Goal: Task Accomplishment & Management: Use online tool/utility

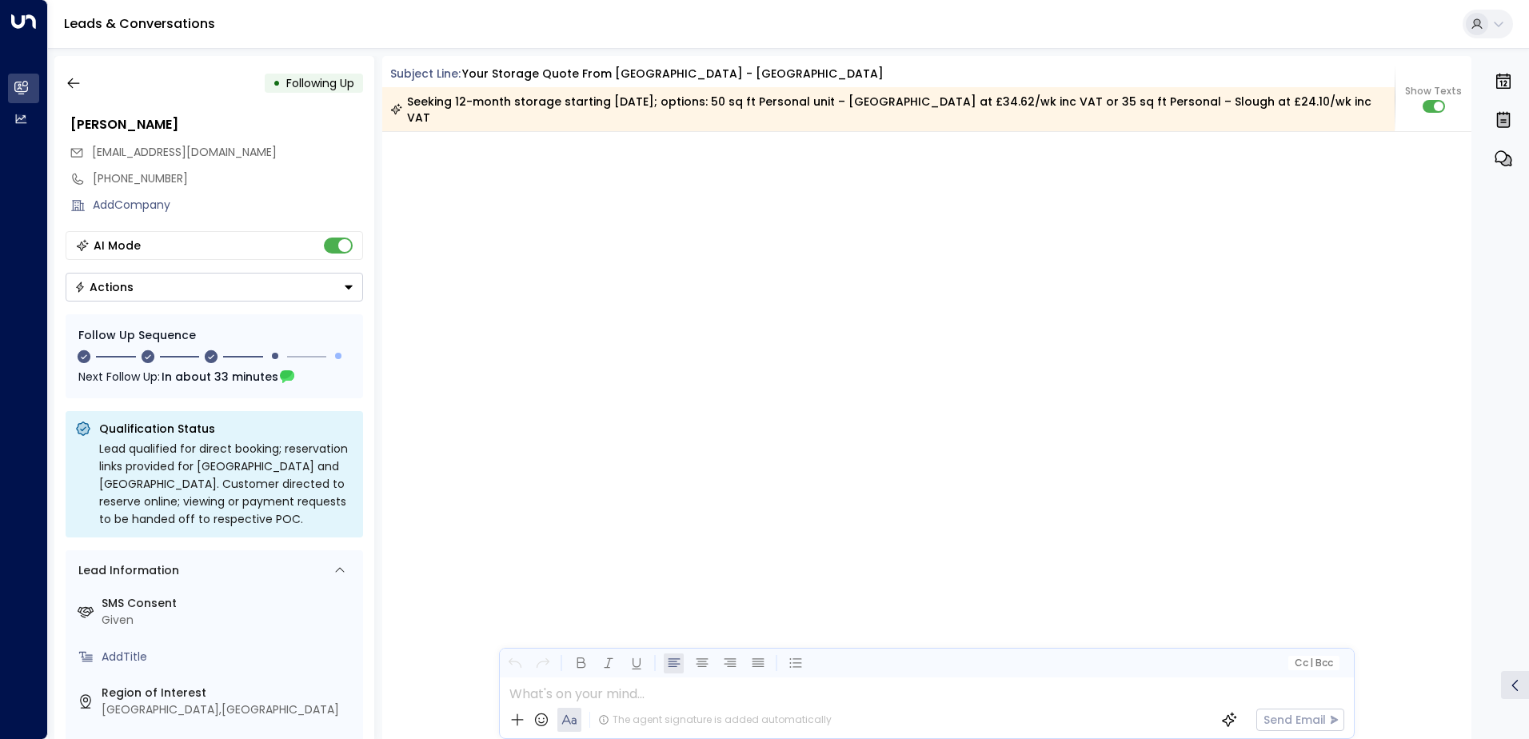
scroll to position [1802, 0]
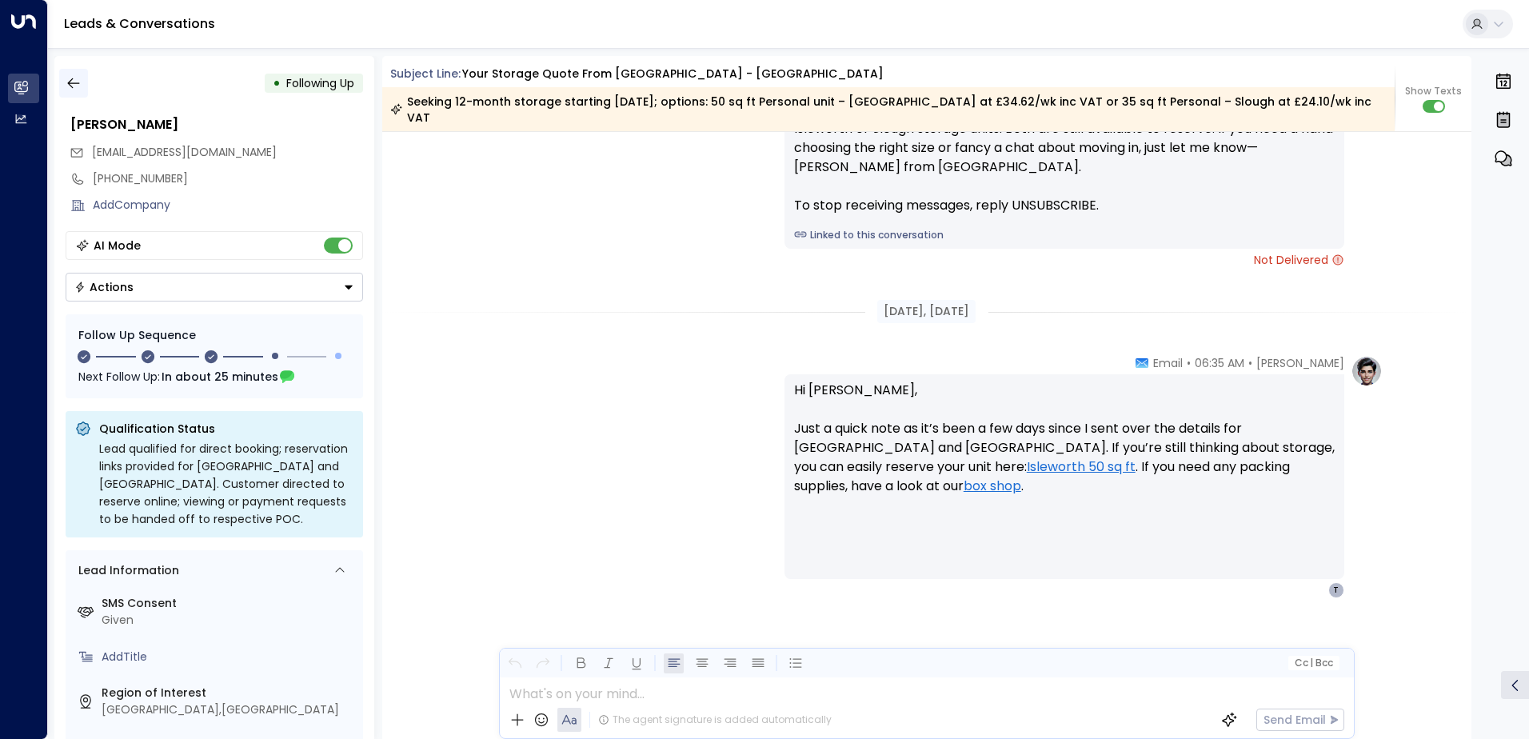
click at [70, 83] on icon "button" at bounding box center [73, 83] width 12 height 10
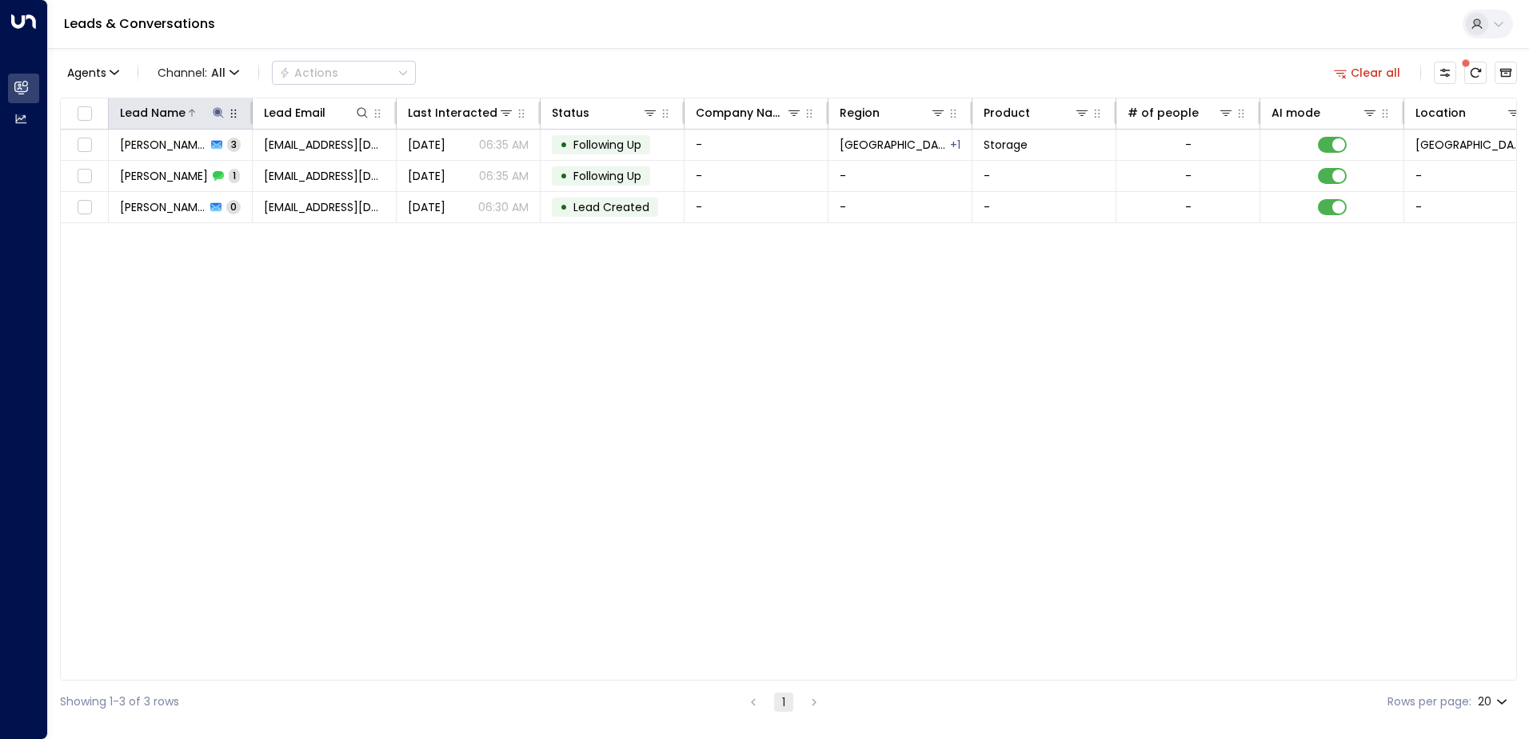
click at [213, 112] on icon at bounding box center [218, 112] width 13 height 13
type input "**********"
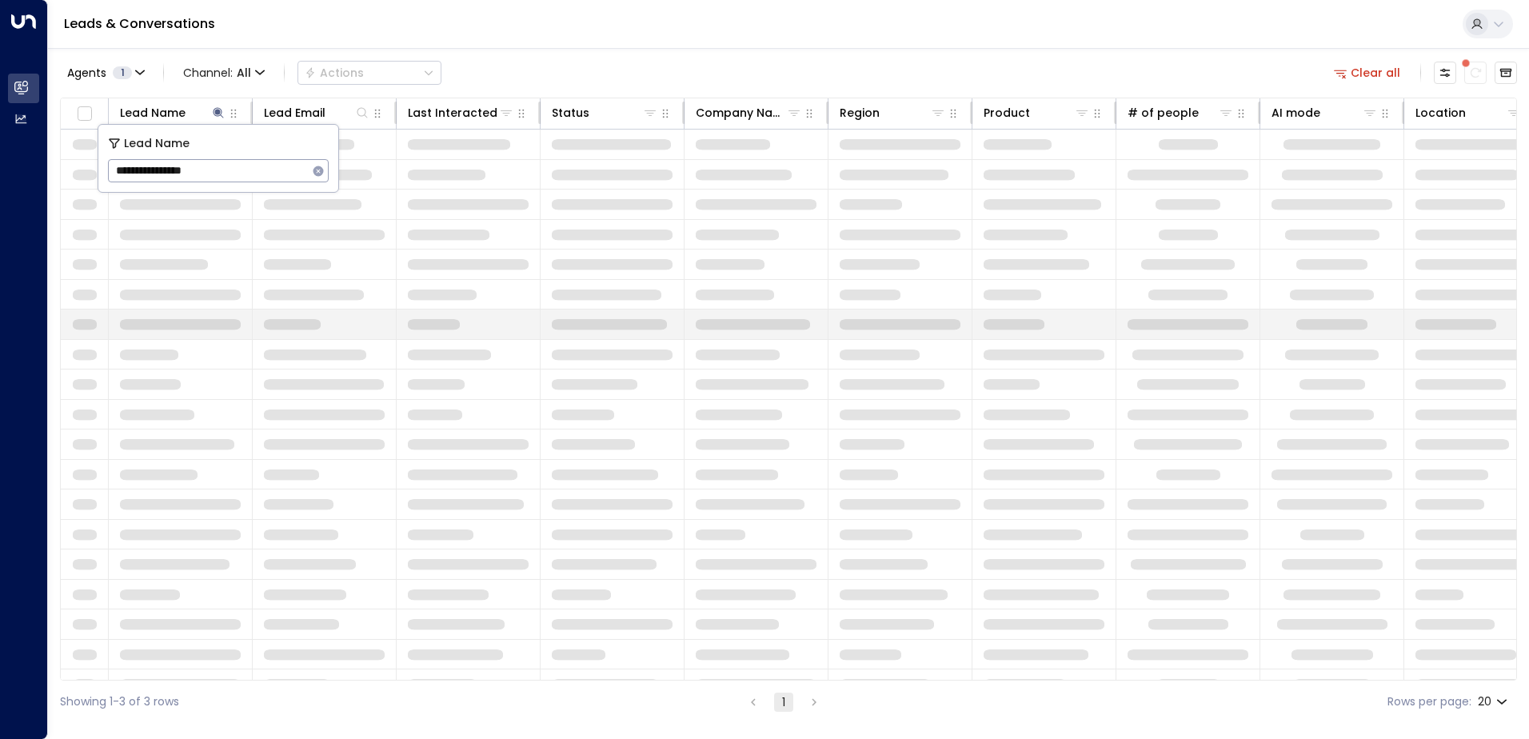
click at [302, 321] on span at bounding box center [292, 324] width 57 height 11
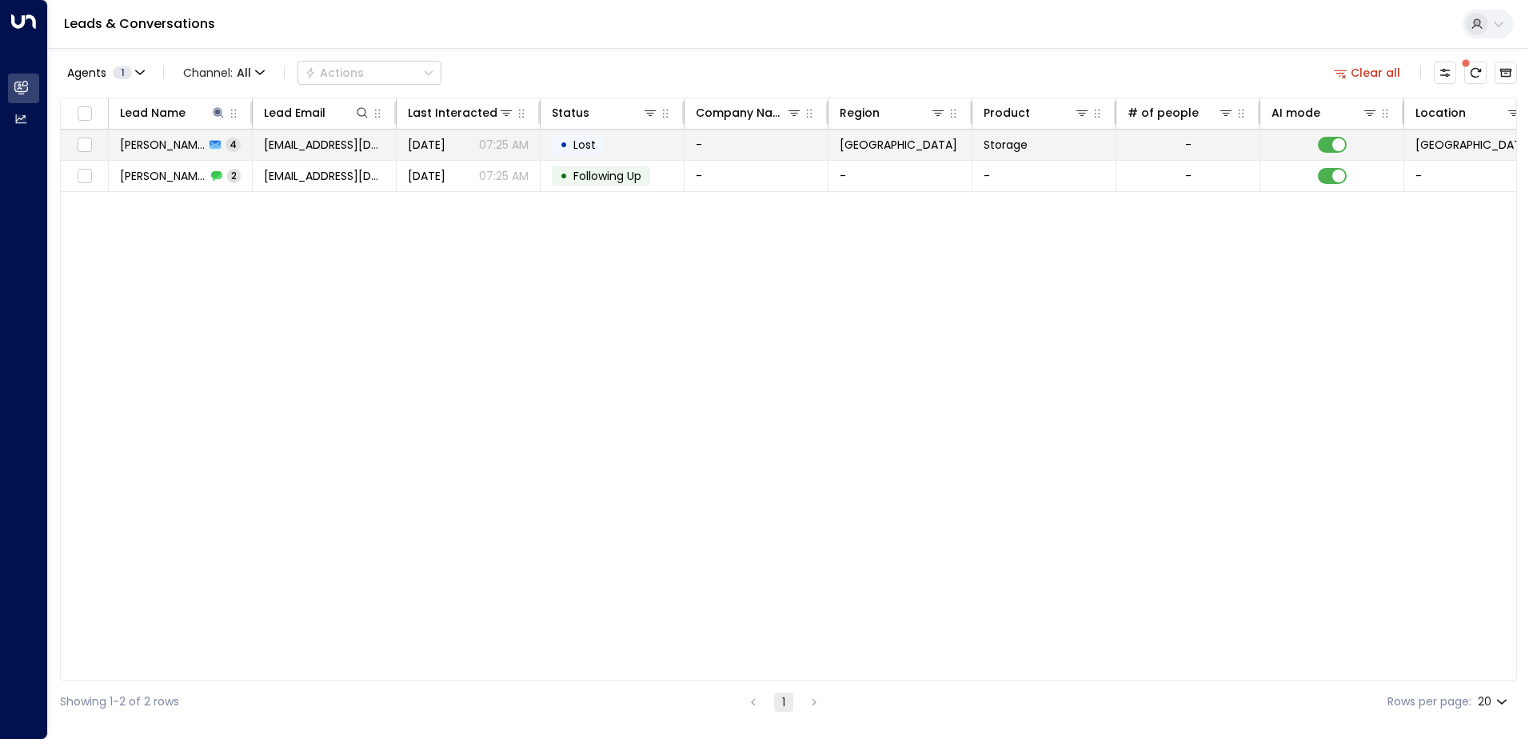
click at [158, 157] on td "[PERSON_NAME] 4" at bounding box center [181, 145] width 144 height 30
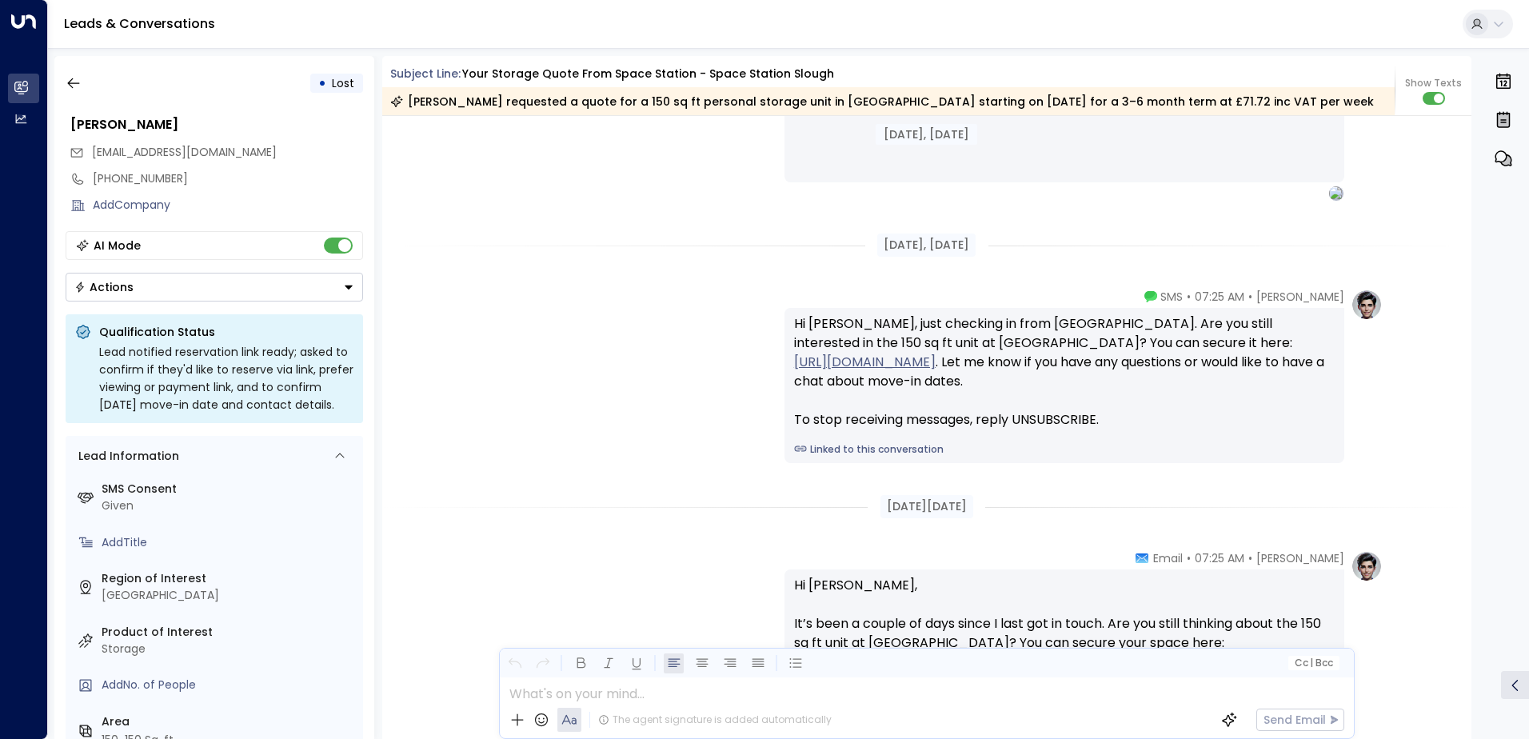
scroll to position [1556, 0]
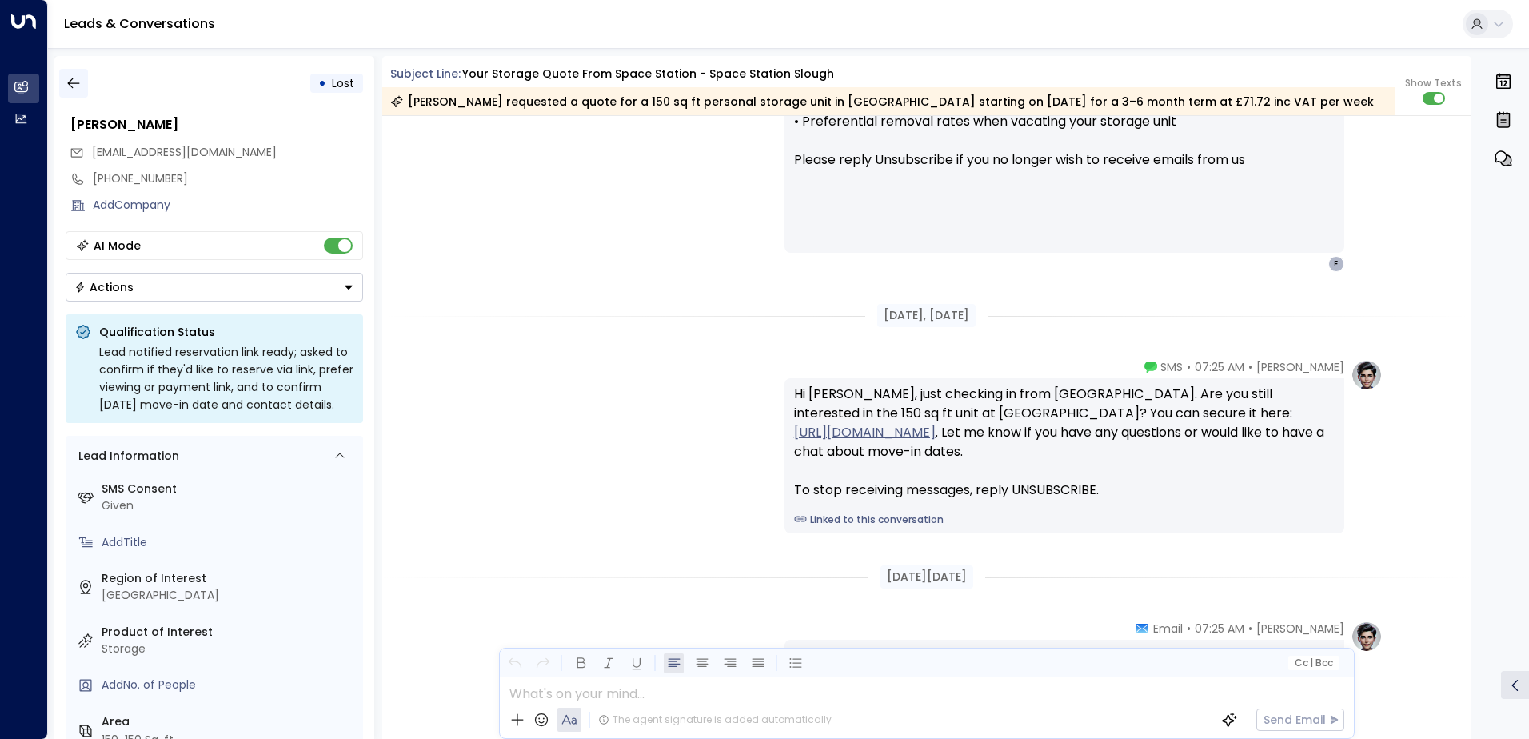
click at [79, 82] on icon "button" at bounding box center [74, 83] width 16 height 16
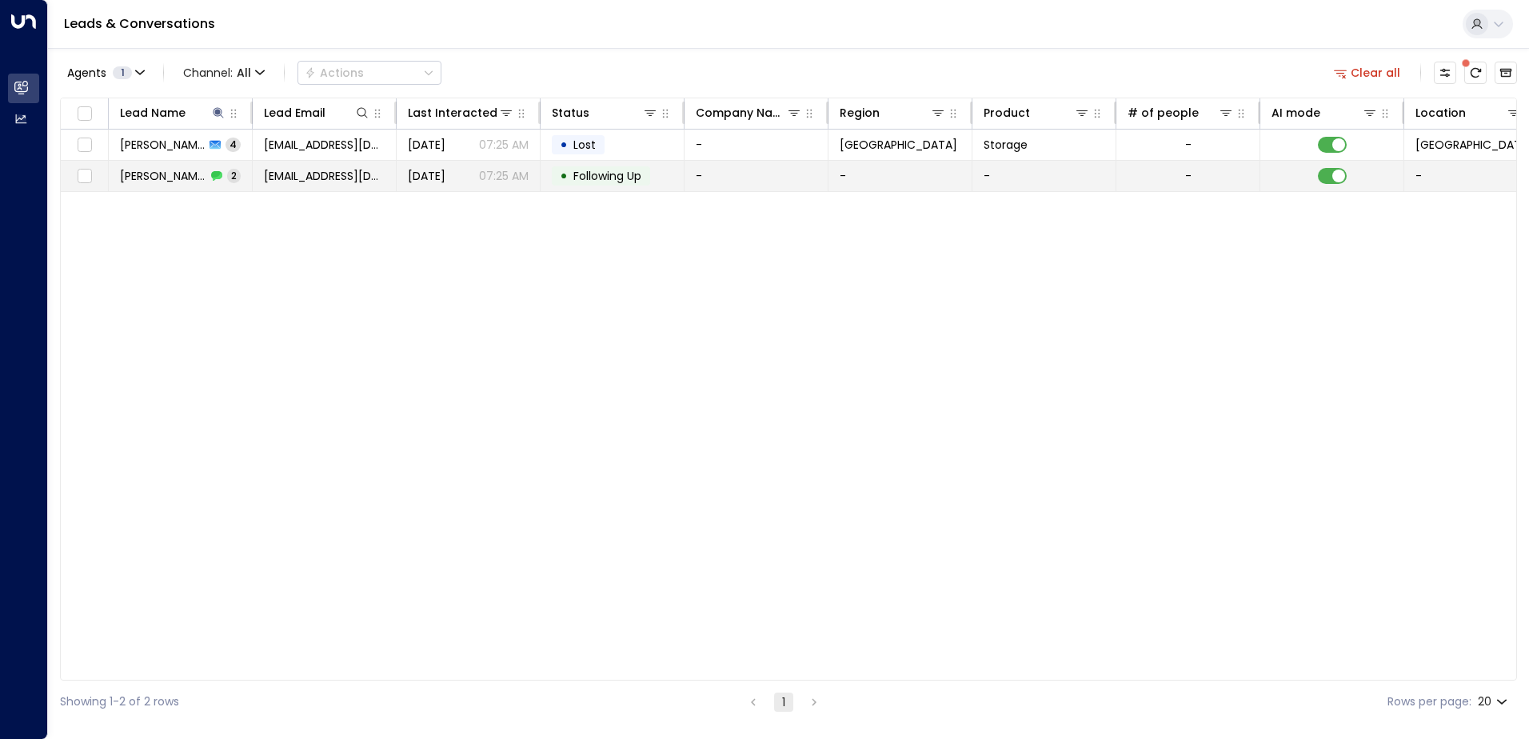
click at [187, 172] on span "[PERSON_NAME]" at bounding box center [163, 176] width 86 height 16
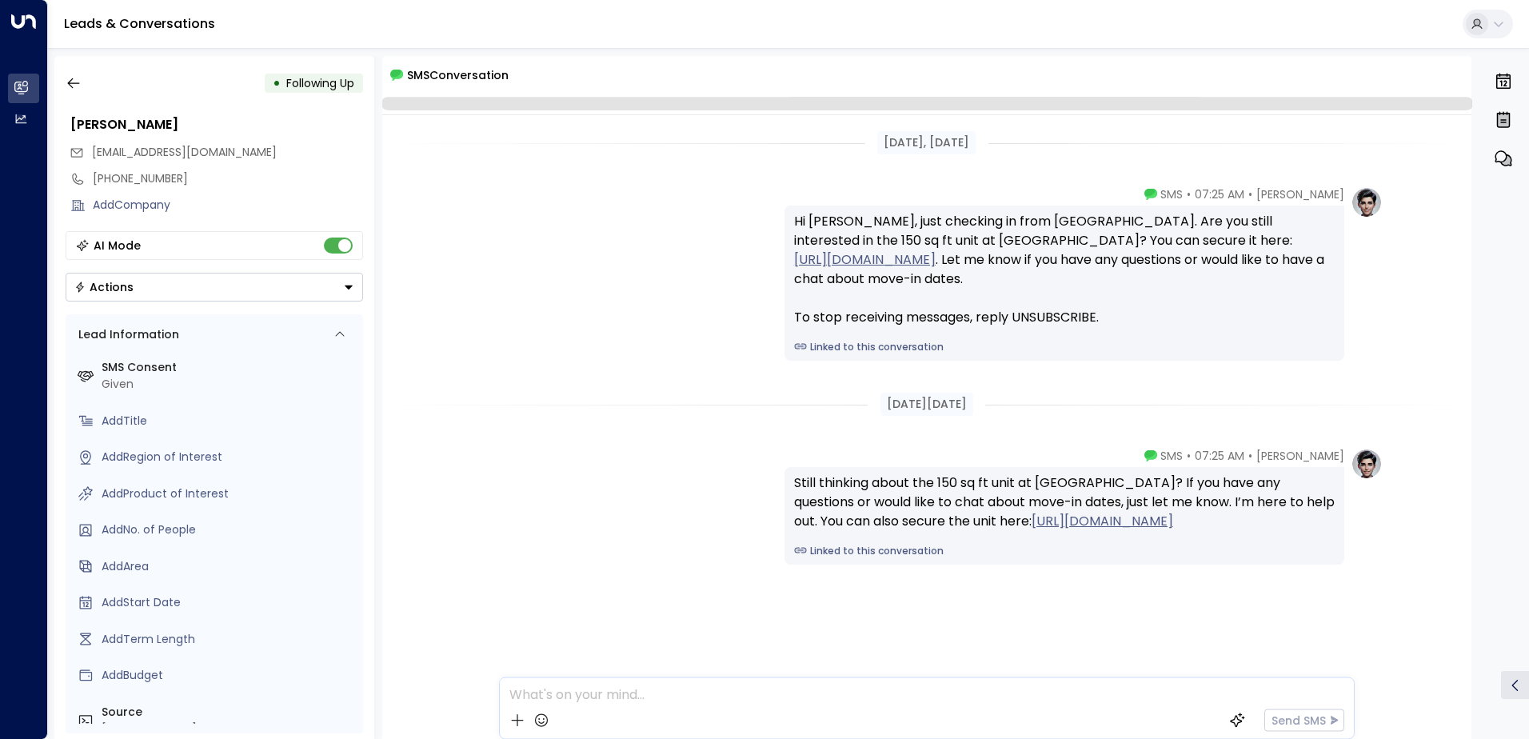
scroll to position [5, 0]
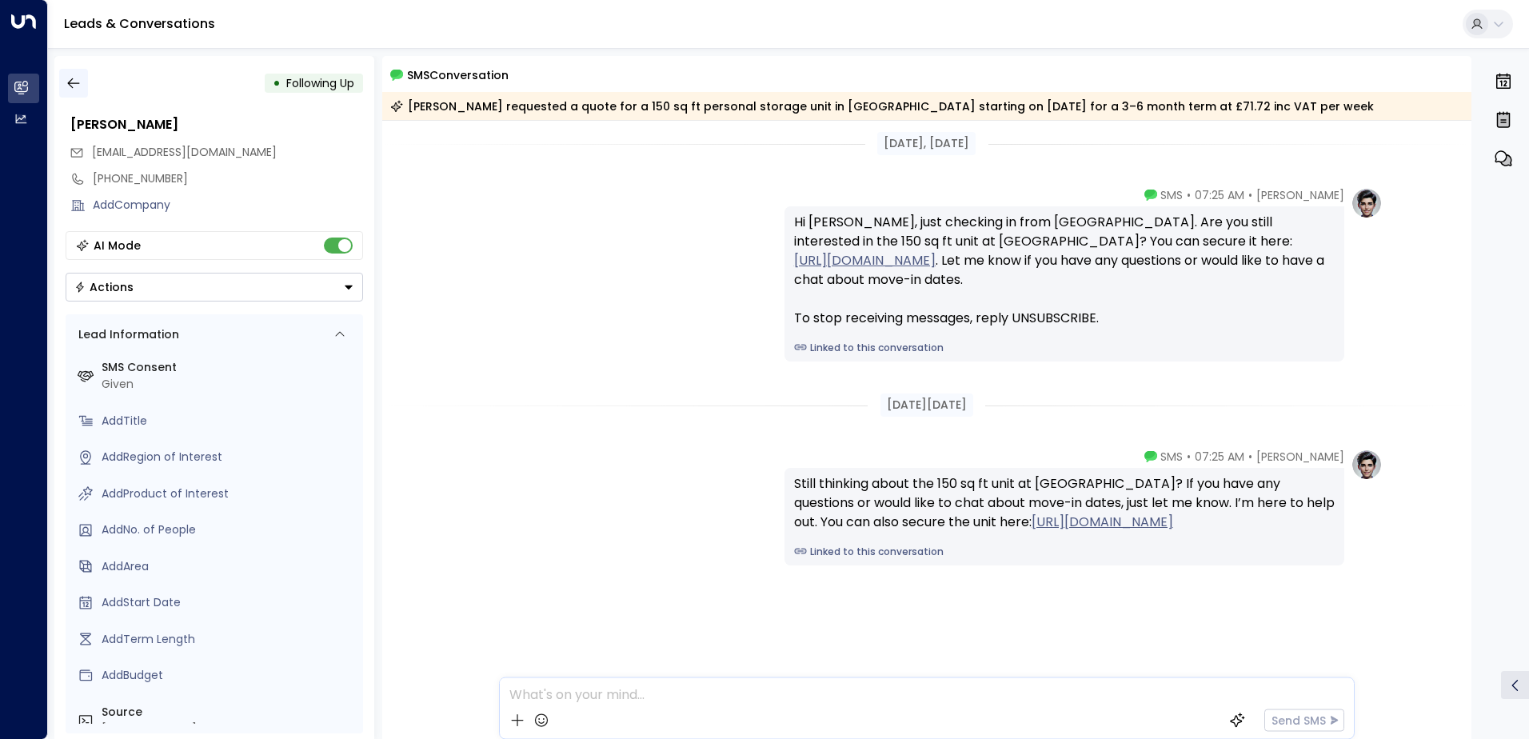
click at [76, 84] on icon "button" at bounding box center [74, 83] width 16 height 16
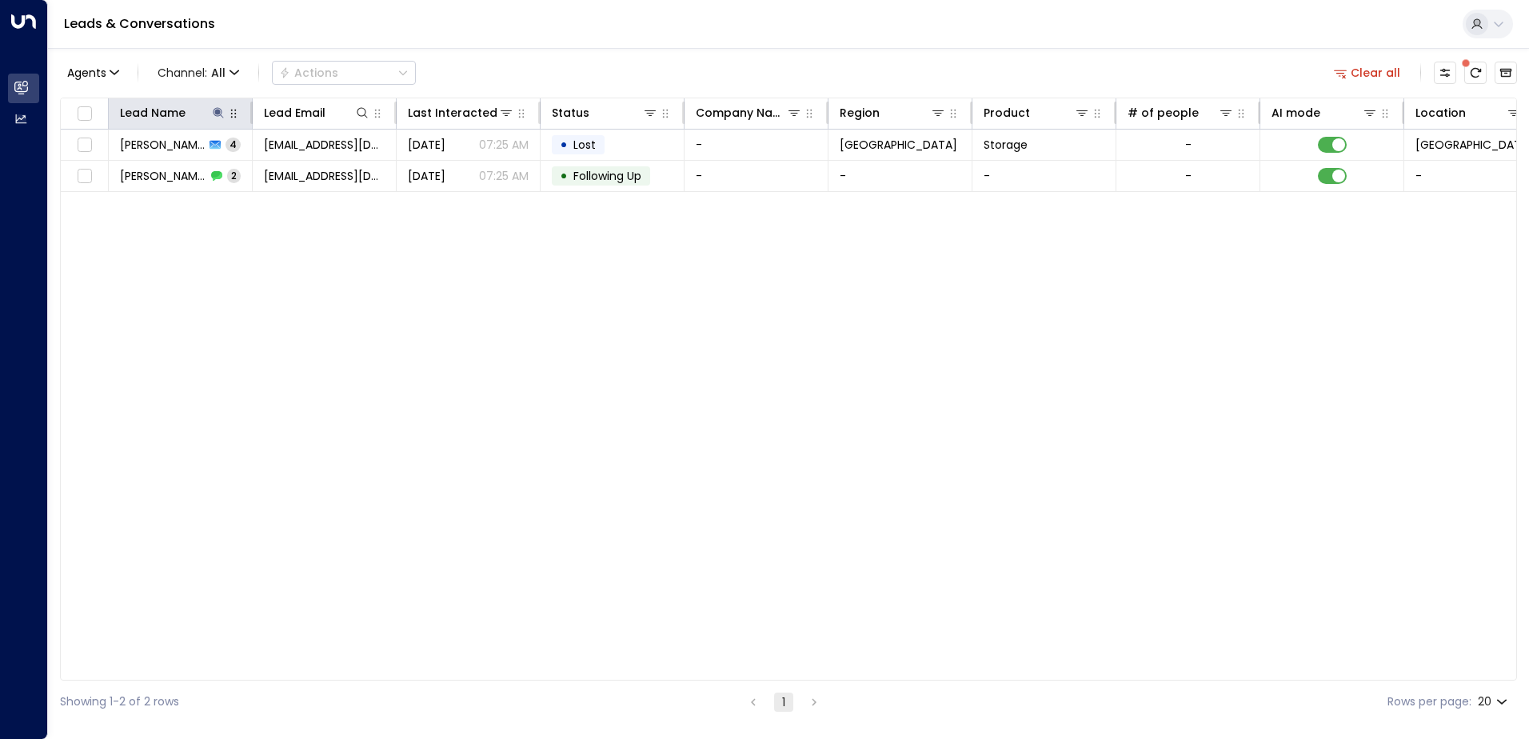
click at [230, 119] on icon "button" at bounding box center [233, 113] width 13 height 13
click at [221, 118] on icon at bounding box center [218, 112] width 13 height 13
type input "*********"
click at [303, 311] on div "Lead Name Lead Email Last Interacted Status Company Name Region Product # of pe…" at bounding box center [788, 389] width 1457 height 583
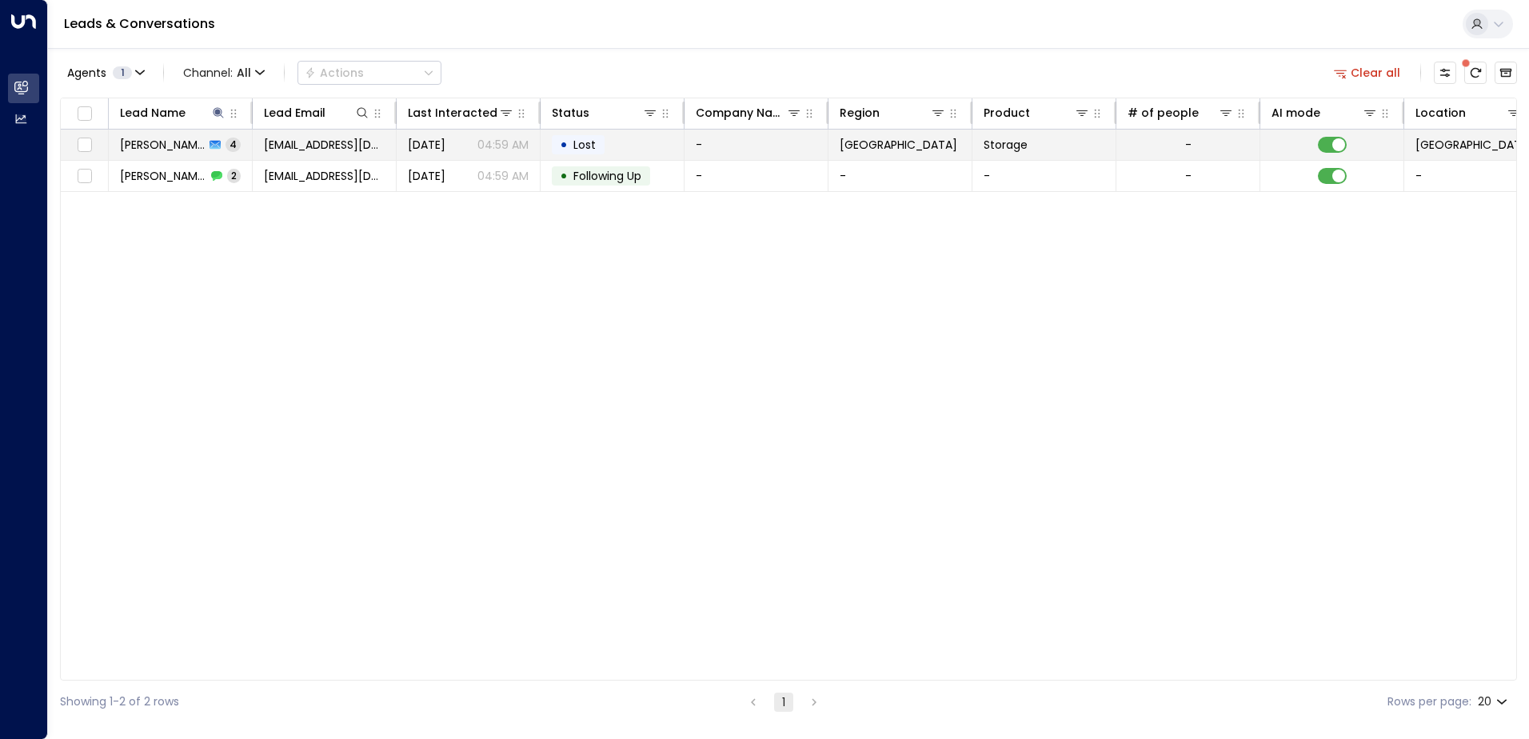
click at [167, 142] on span "[PERSON_NAME]" at bounding box center [162, 145] width 85 height 16
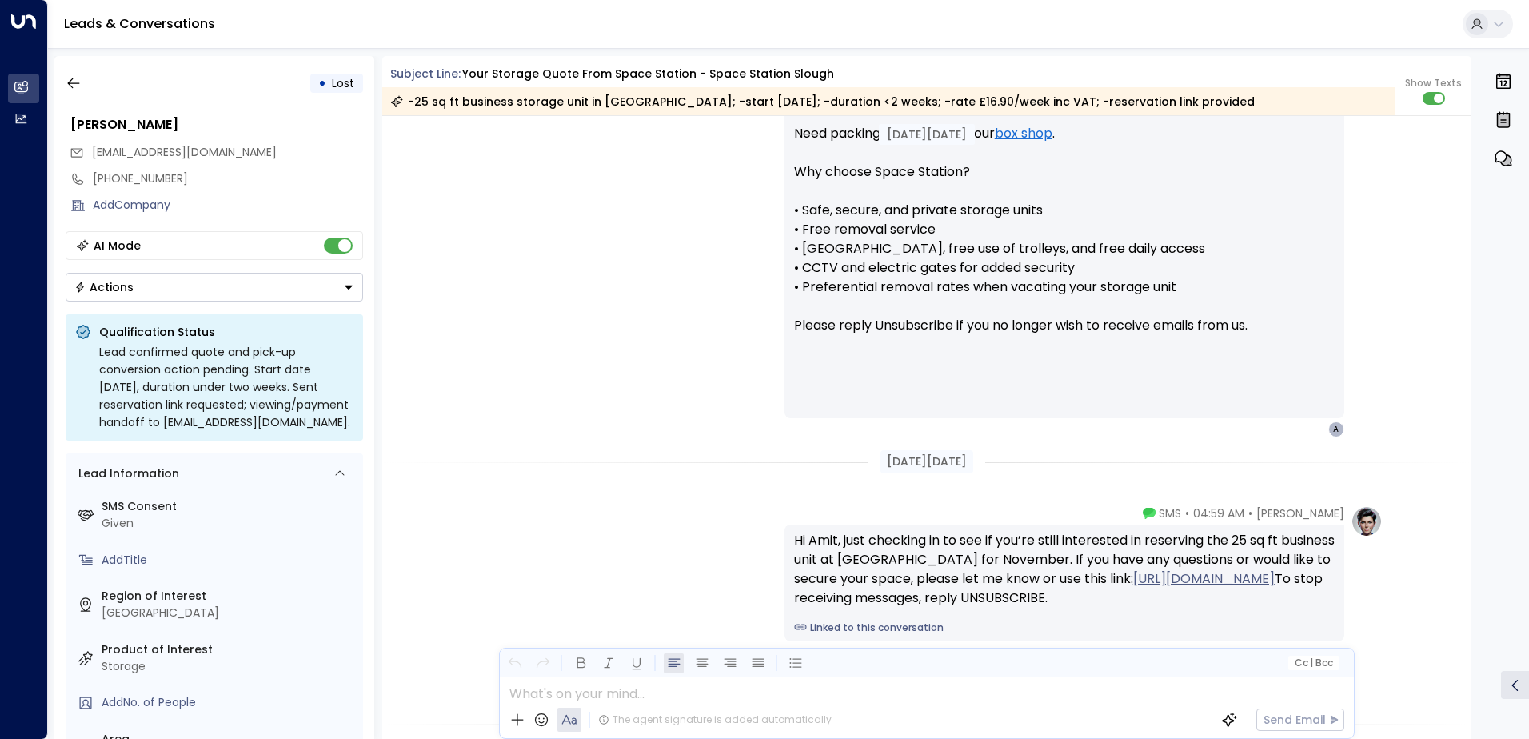
scroll to position [1131, 0]
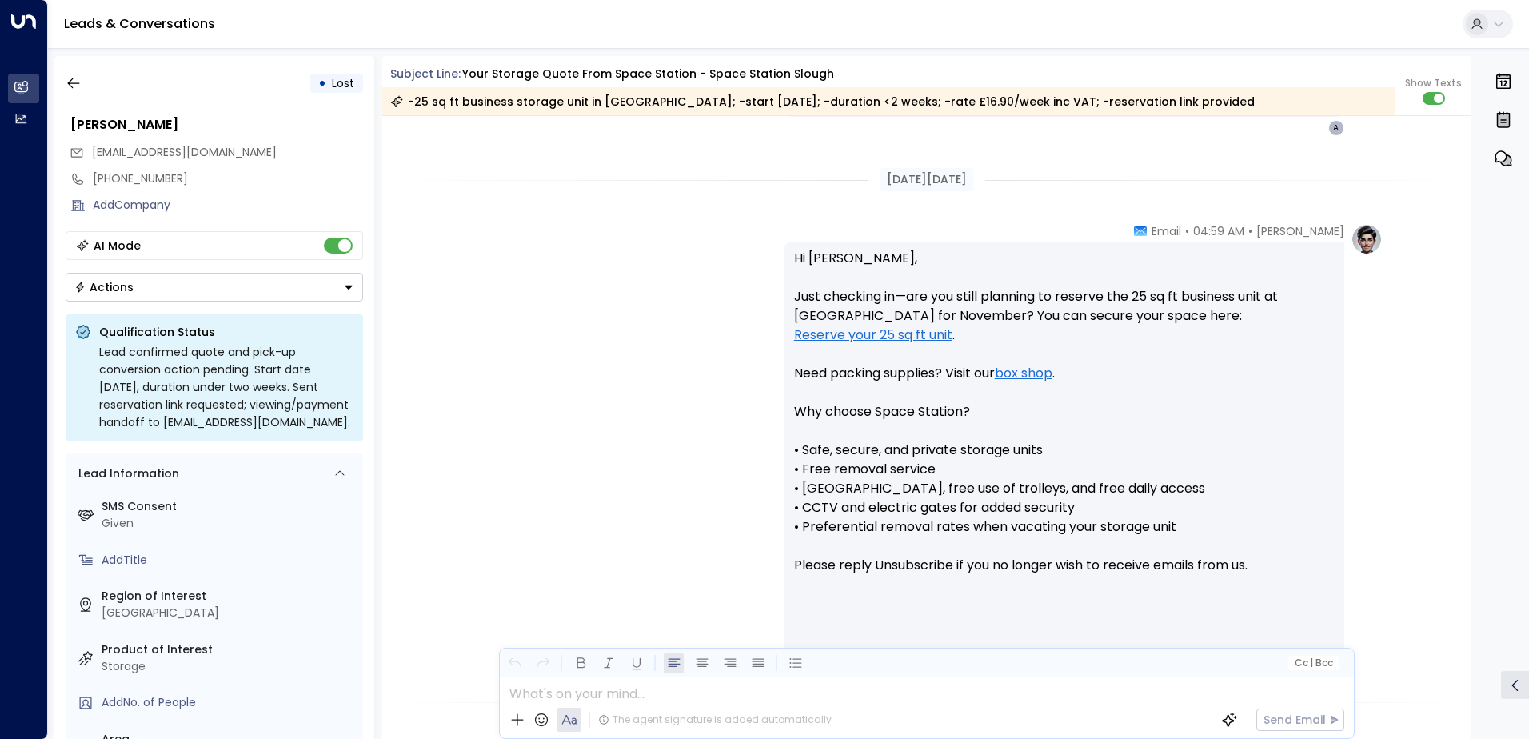
click at [509, 413] on div "[PERSON_NAME] • 04:59 AM • Email Hi Amit, Just checking in—are you still planni…" at bounding box center [927, 450] width 912 height 454
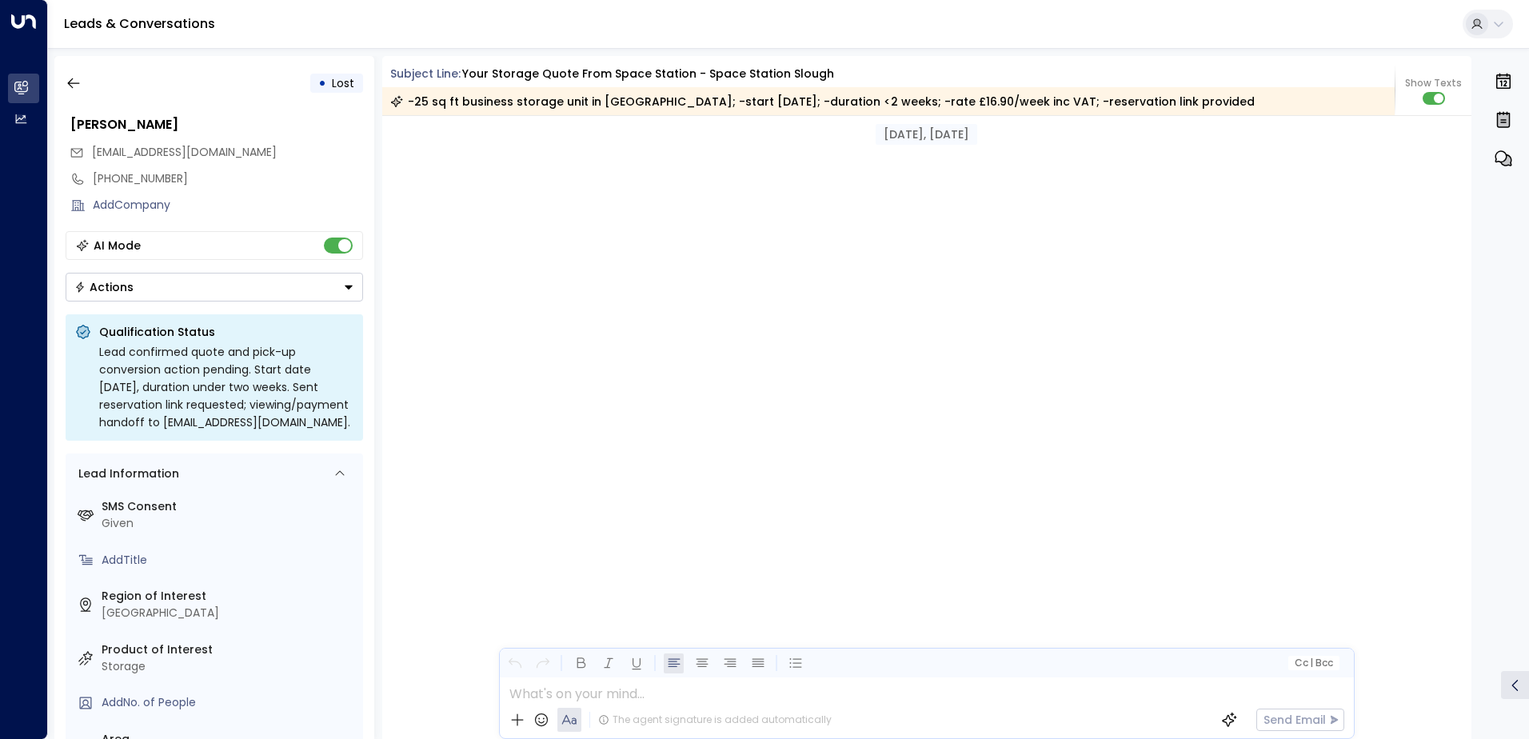
scroll to position [2337, 0]
